Goal: Check status: Check status

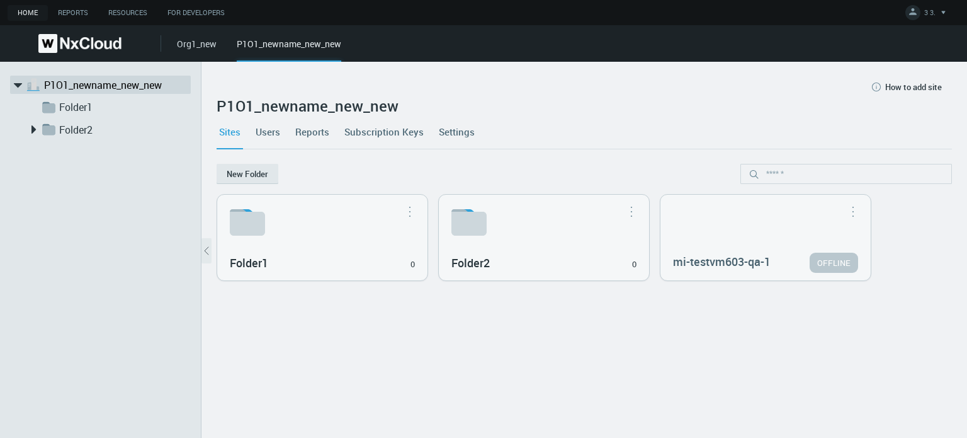
click at [613, 125] on div "Sites Users Reports Subscription Keys Settings" at bounding box center [584, 132] width 735 height 34
click at [406, 300] on nx-org-cards-container "New Folder Folder1 0 Move to... Rename... [GEOGRAPHIC_DATA] Folder2 0 Move to..…" at bounding box center [584, 293] width 735 height 259
